Goal: Task Accomplishment & Management: Use online tool/utility

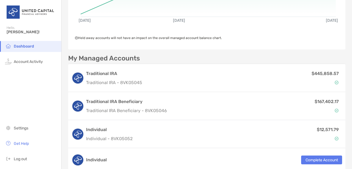
scroll to position [129, 0]
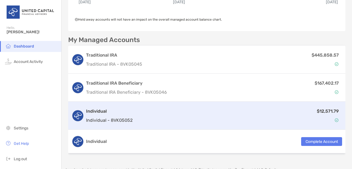
click at [118, 114] on h3 "Individual" at bounding box center [109, 111] width 47 height 7
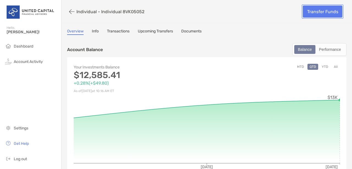
click at [318, 8] on link "Transfer Funds" at bounding box center [323, 12] width 40 height 12
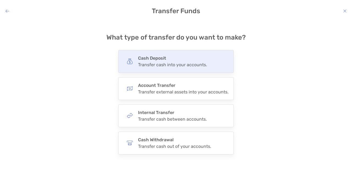
click at [225, 53] on div "Cash Deposit Transfer cash into your accounts." at bounding box center [176, 61] width 116 height 23
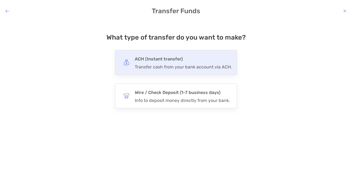
click at [217, 56] on h4 "ACH (Instant transfer)" at bounding box center [183, 59] width 97 height 8
click at [0, 0] on input "***" at bounding box center [0, 0] width 0 height 0
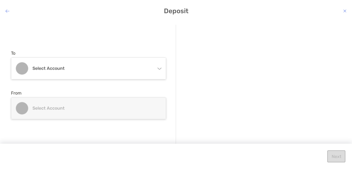
click at [159, 68] on icon "modal" at bounding box center [159, 68] width 4 height 4
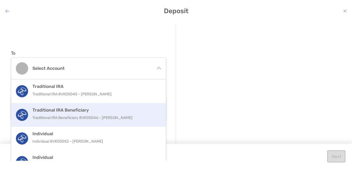
scroll to position [13, 0]
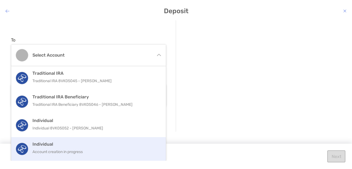
click at [76, 150] on p "Account creation in progress" at bounding box center [94, 152] width 124 height 7
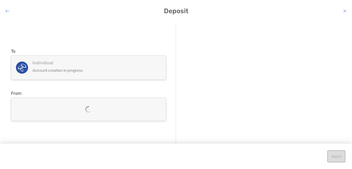
scroll to position [0, 0]
click at [157, 109] on icon "modal" at bounding box center [159, 109] width 4 height 4
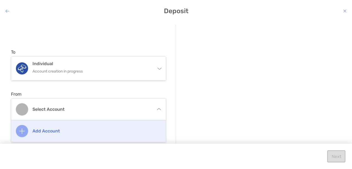
click at [45, 132] on h4 "Add account" at bounding box center [94, 131] width 124 height 5
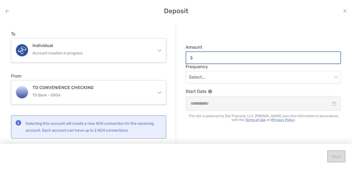
click at [217, 57] on input "Amount" at bounding box center [268, 58] width 146 height 5
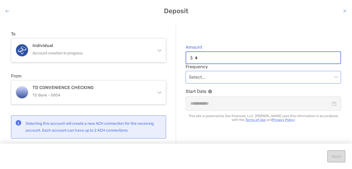
type input "*"
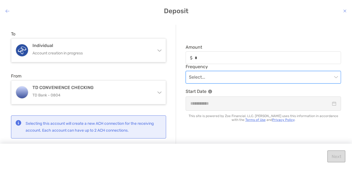
click at [233, 78] on input "modal" at bounding box center [260, 77] width 143 height 12
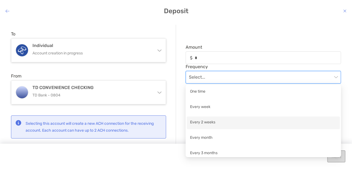
click at [178, 113] on div "Amount * Frequency Select... Start Date This site is powered by Zoe Financial, …" at bounding box center [258, 85] width 165 height 120
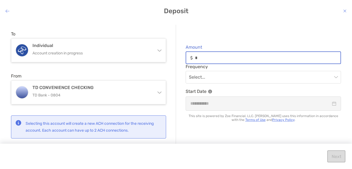
drag, startPoint x: 199, startPoint y: 59, endPoint x: 191, endPoint y: 59, distance: 7.7
click at [191, 59] on div "*" at bounding box center [264, 57] width 156 height 13
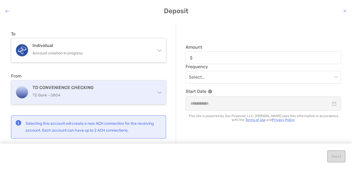
click at [137, 88] on h4 "TD CONVENIENCE CHECKING" at bounding box center [91, 87] width 119 height 5
